Goal: Check status: Check status

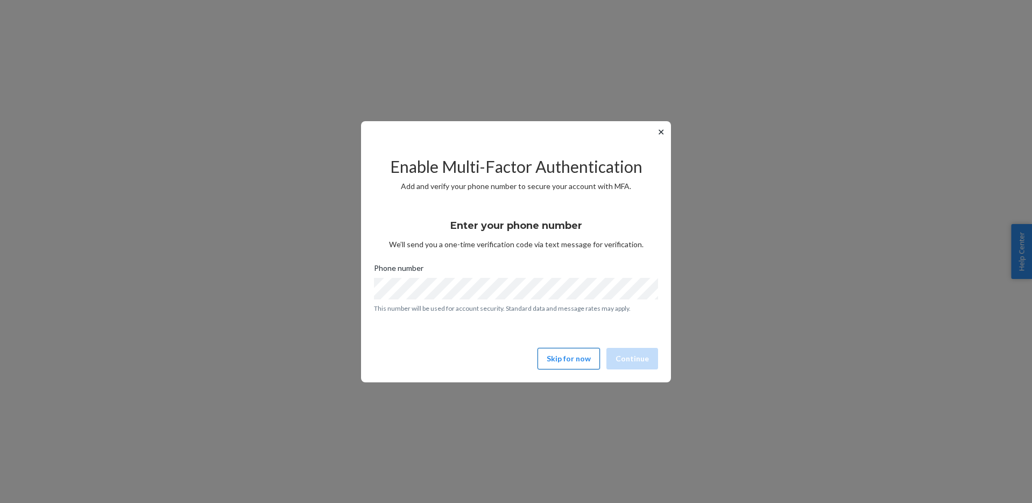
click at [572, 357] on button "Skip for now" at bounding box center [569, 359] width 62 height 22
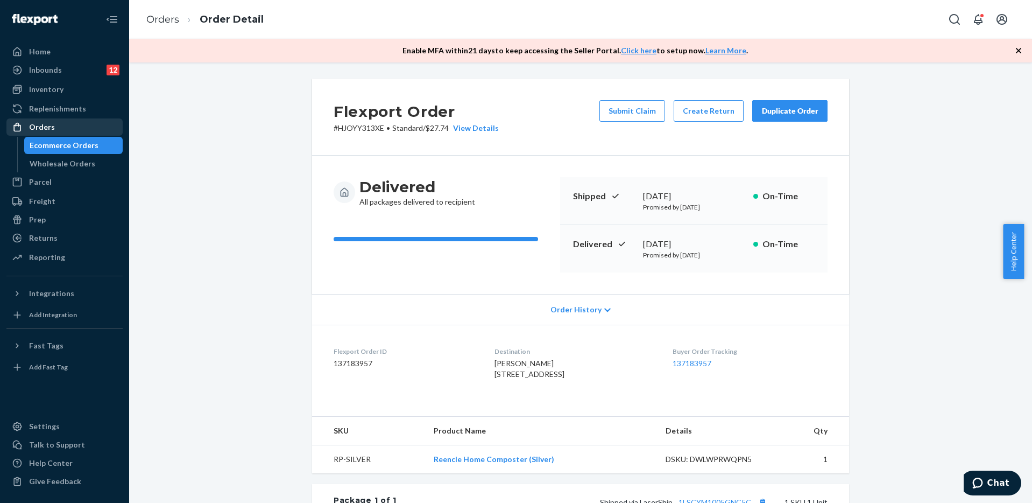
click at [55, 126] on div "Orders" at bounding box center [65, 126] width 114 height 15
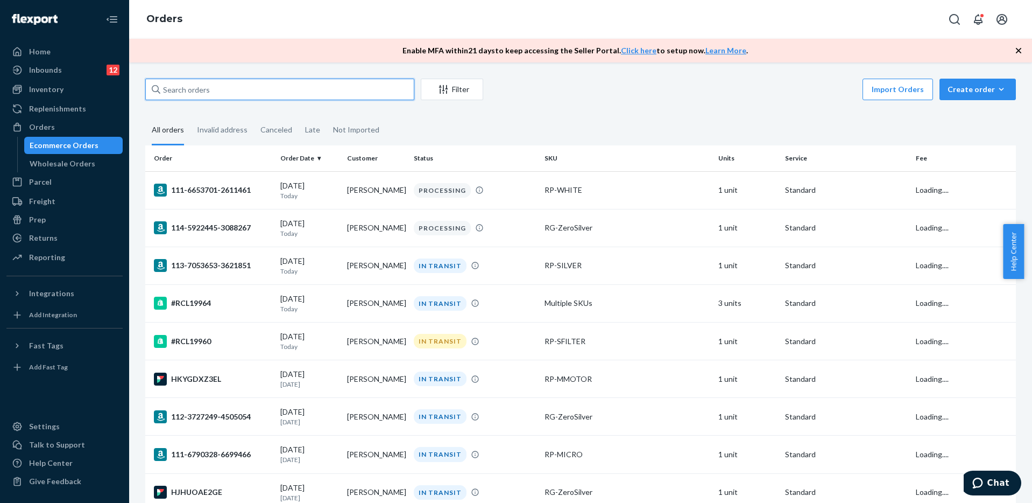
click at [220, 89] on input "text" at bounding box center [279, 90] width 269 height 22
paste input "[PERSON_NAME]"
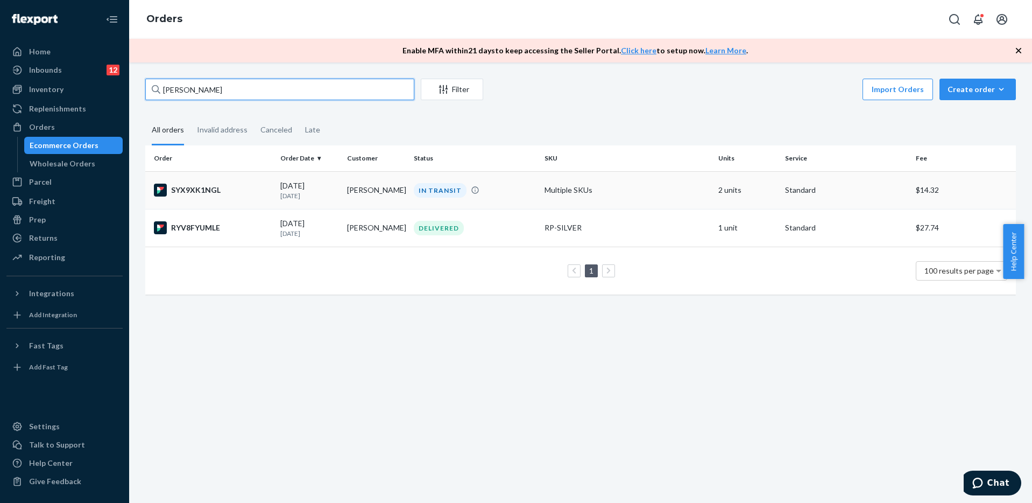
type input "[PERSON_NAME]"
click at [259, 190] on div "SYX9XK1NGL" at bounding box center [213, 190] width 118 height 13
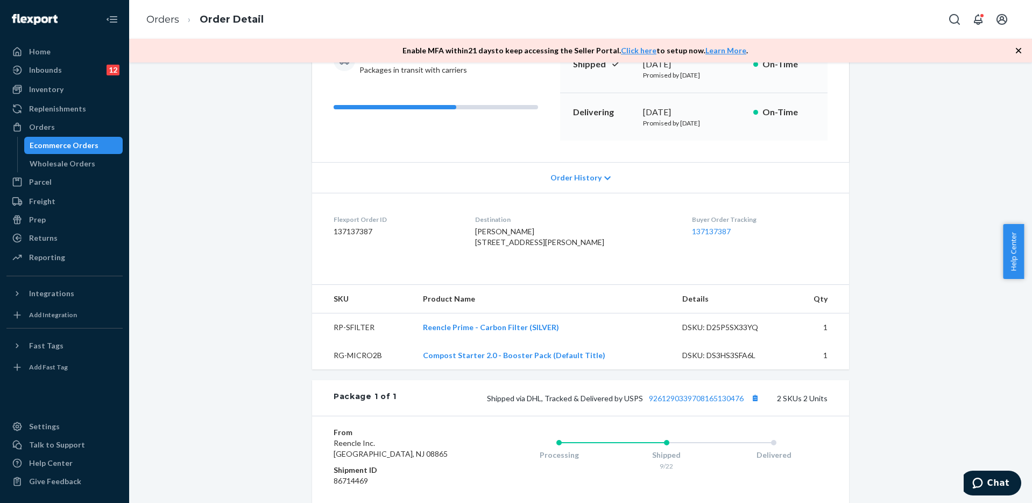
scroll to position [215, 0]
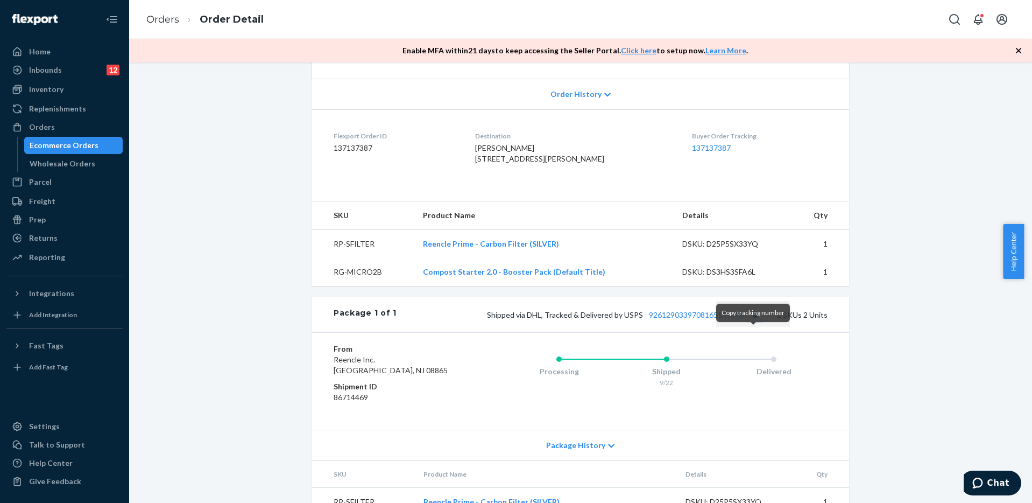
click at [753, 321] on button "Copy tracking number" at bounding box center [755, 314] width 14 height 14
